Goal: Task Accomplishment & Management: Complete application form

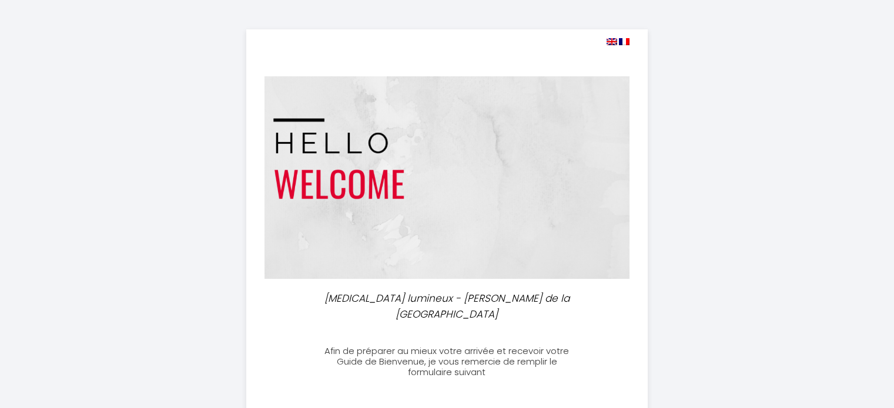
select select
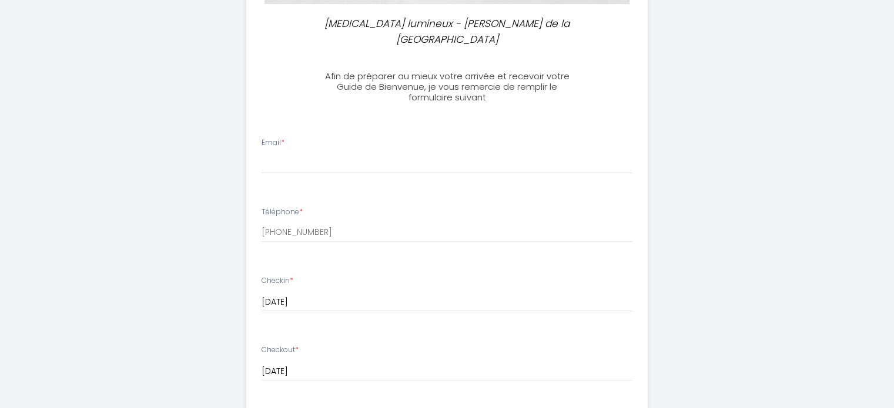
scroll to position [235, 0]
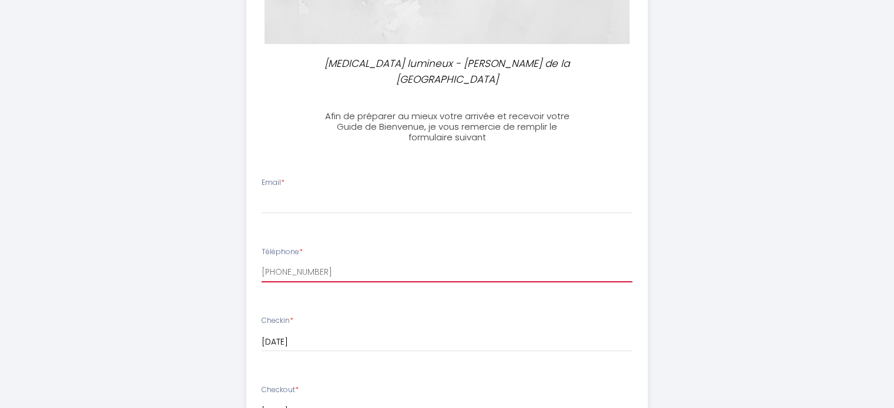
drag, startPoint x: 329, startPoint y: 255, endPoint x: 245, endPoint y: 248, distance: 84.3
type input "9"
type input "[PHONE_NUMBER]"
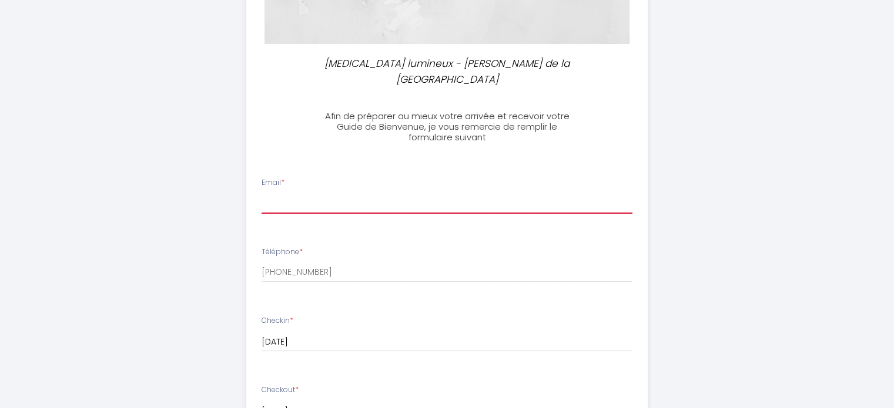
click at [281, 193] on input "Email *" at bounding box center [447, 203] width 371 height 21
type input "[EMAIL_ADDRESS][DOMAIN_NAME]"
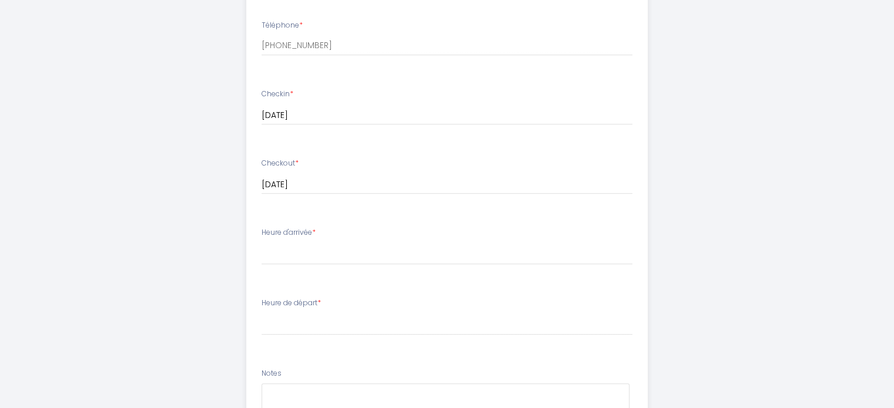
scroll to position [470, 0]
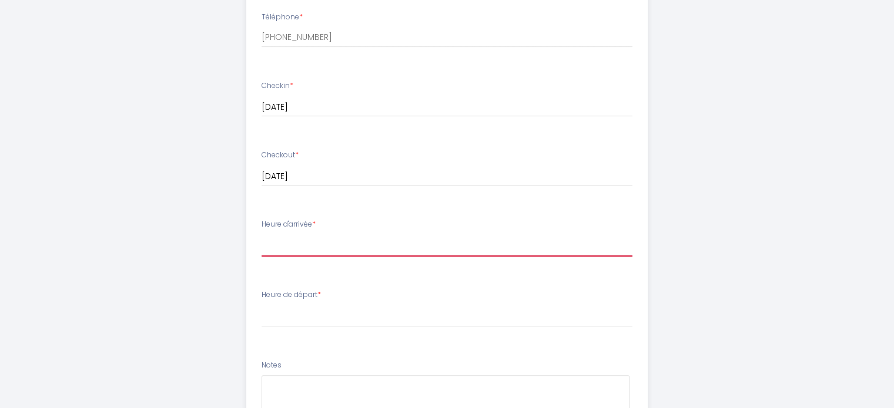
click at [296, 234] on select "16:00 16:30 17:00 17:30 18:00 18:30 19:00 19:30 20:00 20:30 21:00 21:30 22:00 2…" at bounding box center [447, 245] width 371 height 22
click at [283, 219] on label "Heure d'arrivée *" at bounding box center [289, 224] width 54 height 11
click at [286, 234] on select "16:00 16:30 17:00 17:30 18:00 18:30 19:00 19:30 20:00 20:30 21:00 21:30 22:00 2…" at bounding box center [447, 245] width 371 height 22
select select "16:00"
click at [262, 234] on select "16:00 16:30 17:00 17:30 18:00 18:30 19:00 19:30 20:00 20:30 21:00 21:30 22:00 2…" at bounding box center [447, 245] width 371 height 22
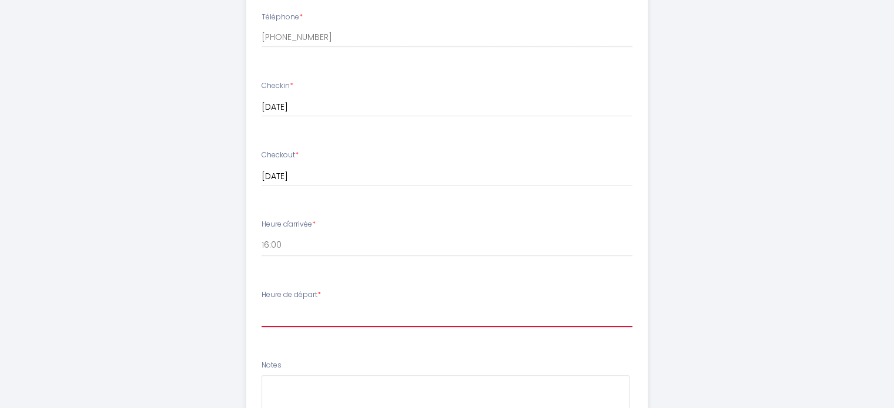
click at [301, 305] on select "00:00 00:30 01:00 01:30 02:00 02:30 03:00 03:30 04:00 04:30 05:00 05:30 06:00 0…" at bounding box center [447, 316] width 371 height 22
select select "04:00"
click at [262, 305] on select "00:00 00:30 01:00 01:30 02:00 02:30 03:00 03:30 04:00 04:30 05:00 05:30 06:00 0…" at bounding box center [447, 316] width 371 height 22
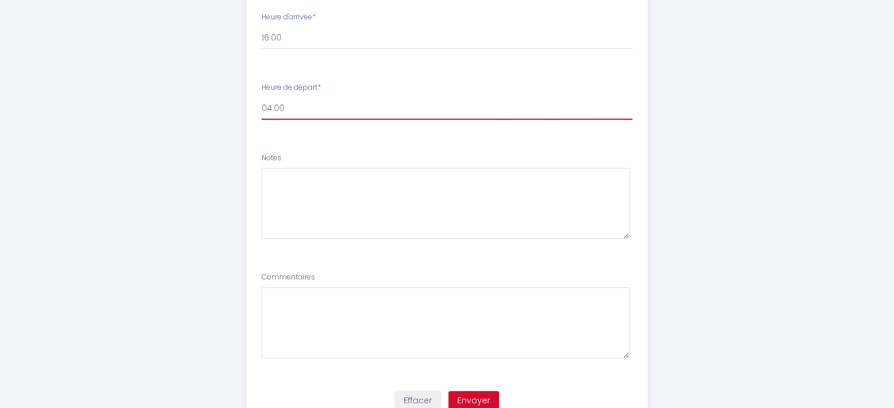
scroll to position [705, 0]
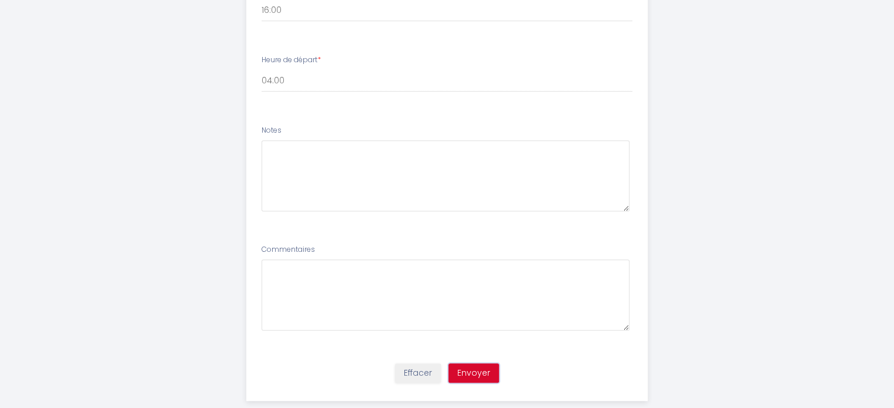
click at [484, 364] on button "Envoyer" at bounding box center [473, 374] width 51 height 20
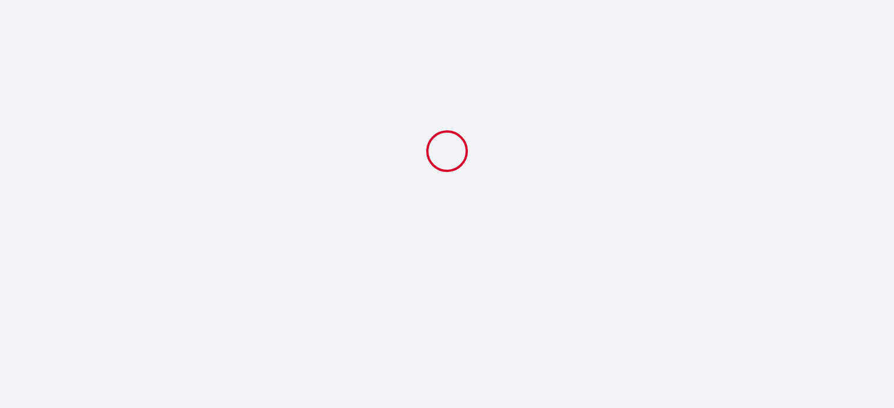
scroll to position [0, 0]
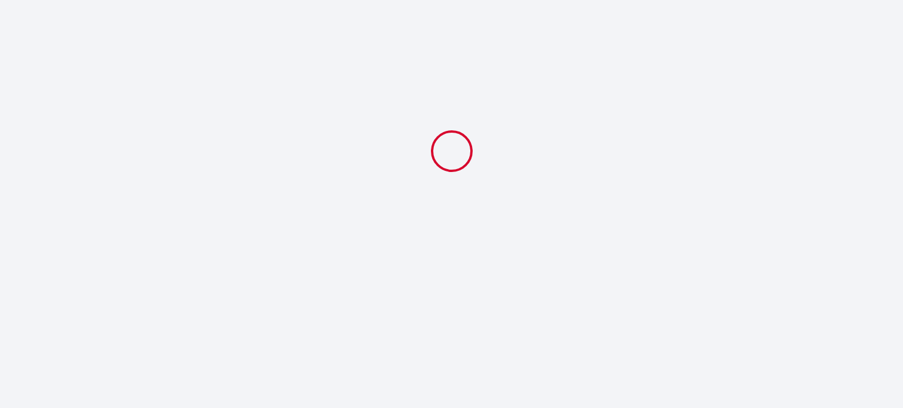
select select "04:00"
